Goal: Communication & Community: Answer question/provide support

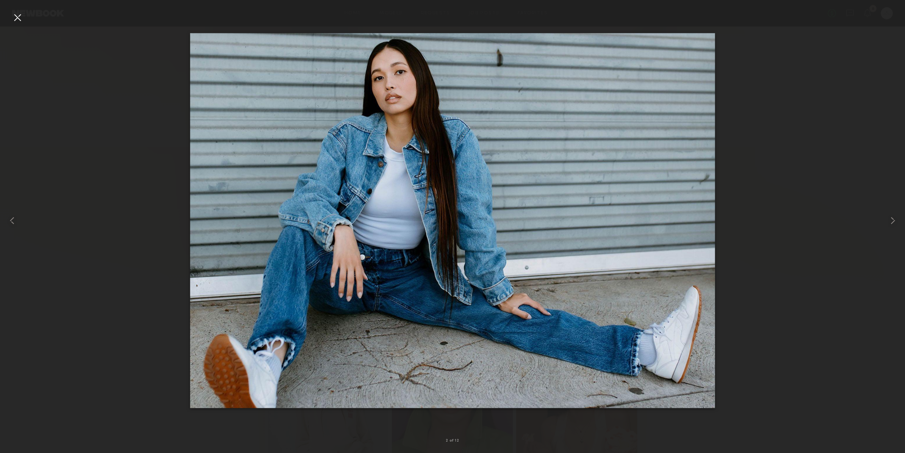
click at [16, 16] on div at bounding box center [17, 17] width 12 height 12
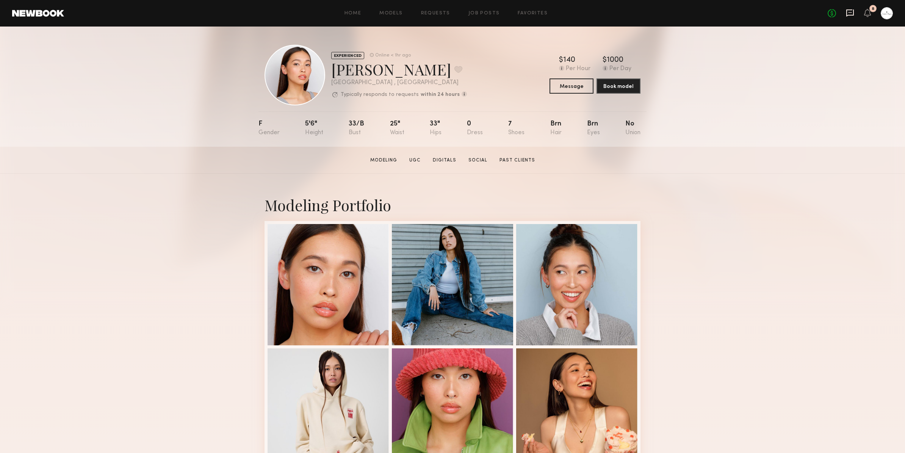
click at [850, 12] on icon at bounding box center [850, 12] width 3 height 1
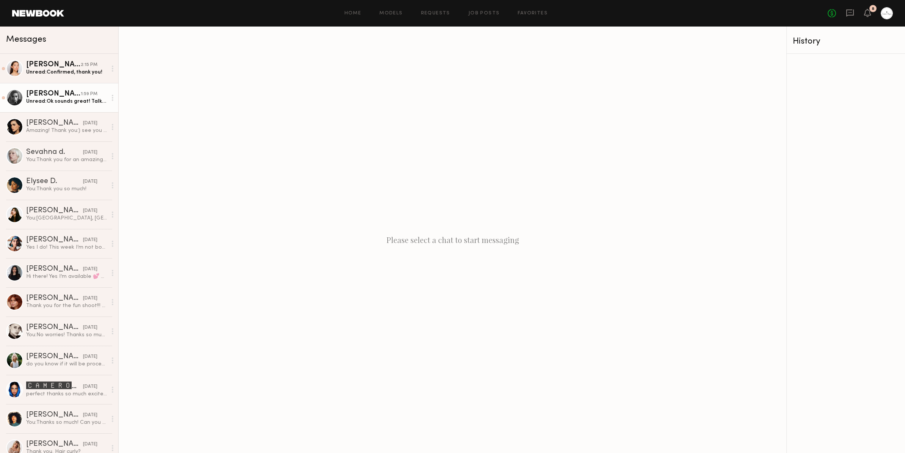
click at [75, 101] on div "Unread: Ok sounds great! Talk soon then!" at bounding box center [66, 101] width 81 height 7
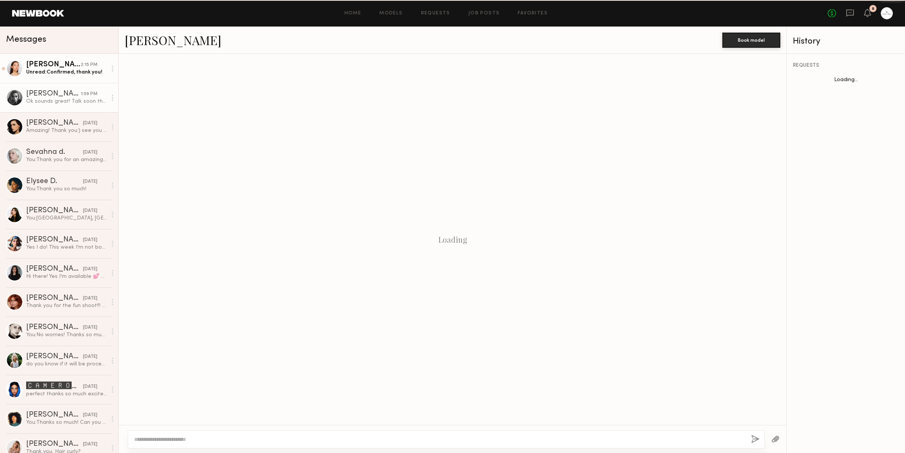
scroll to position [119, 0]
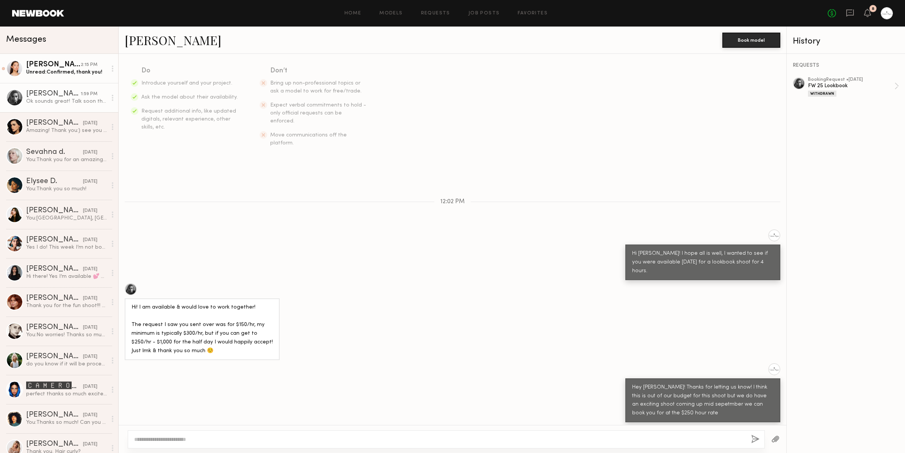
click at [80, 74] on div "Unread: Confirmed, thank you!" at bounding box center [66, 72] width 81 height 7
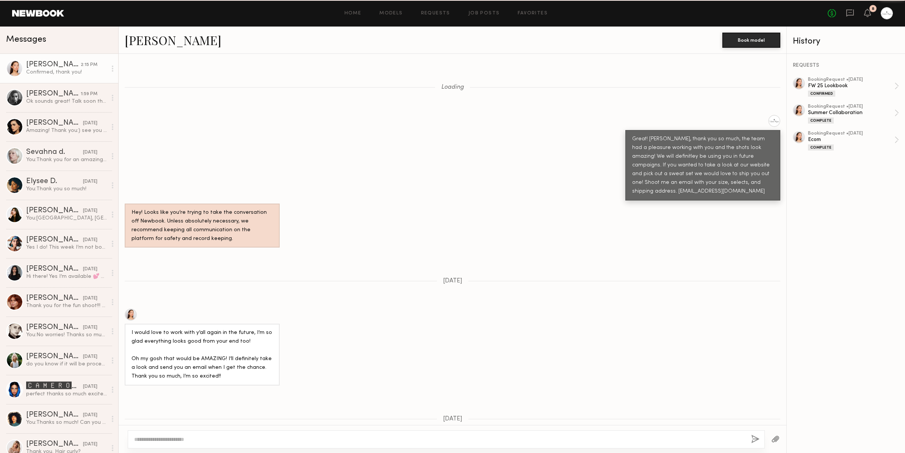
scroll to position [841, 0]
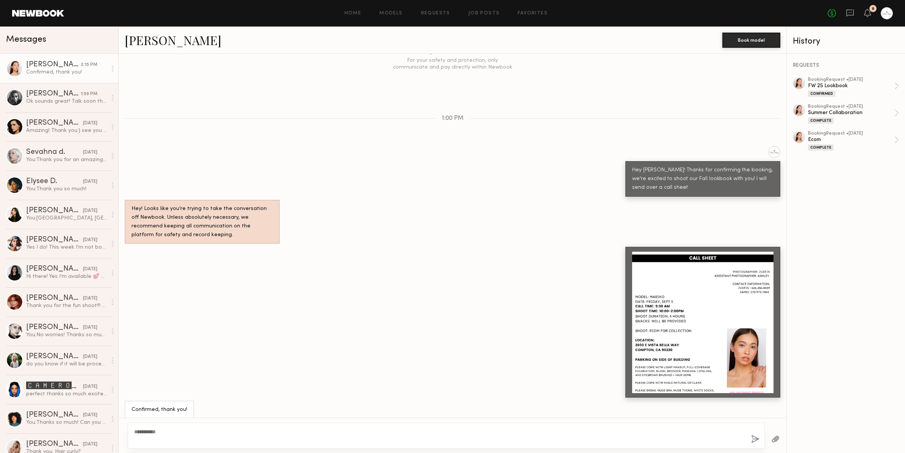
type textarea "**********"
click at [754, 442] on button "button" at bounding box center [755, 439] width 8 height 9
